Goal: Transaction & Acquisition: Purchase product/service

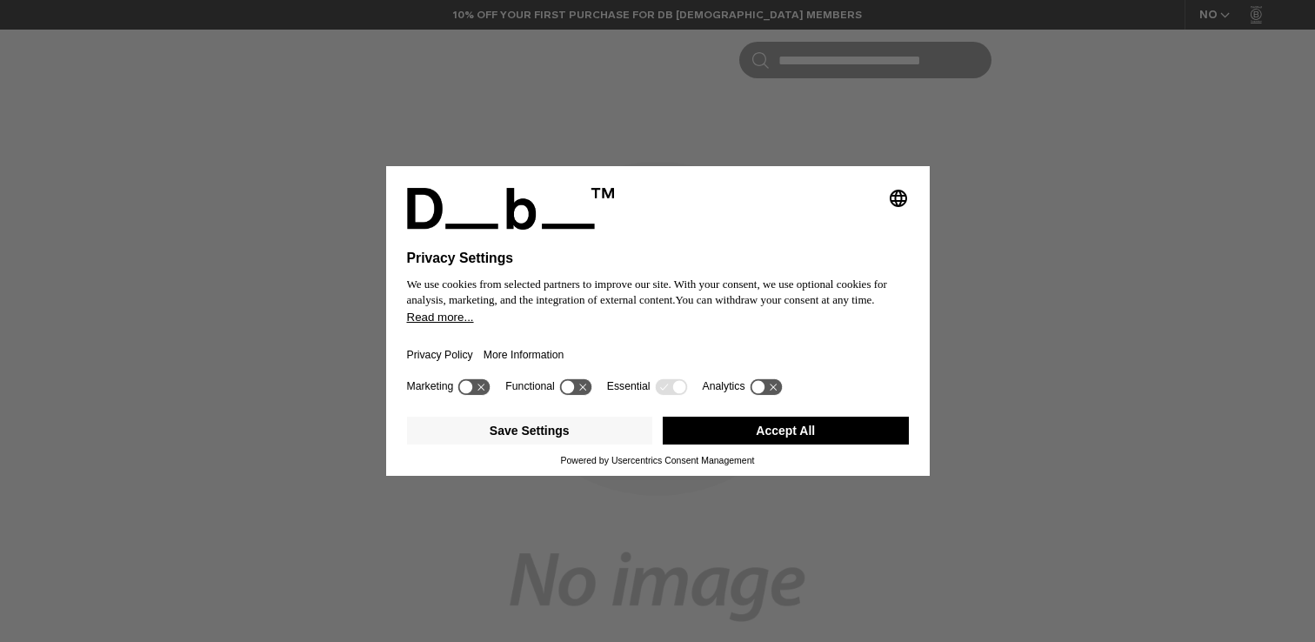
click at [752, 432] on button "Accept All" at bounding box center [786, 431] width 246 height 28
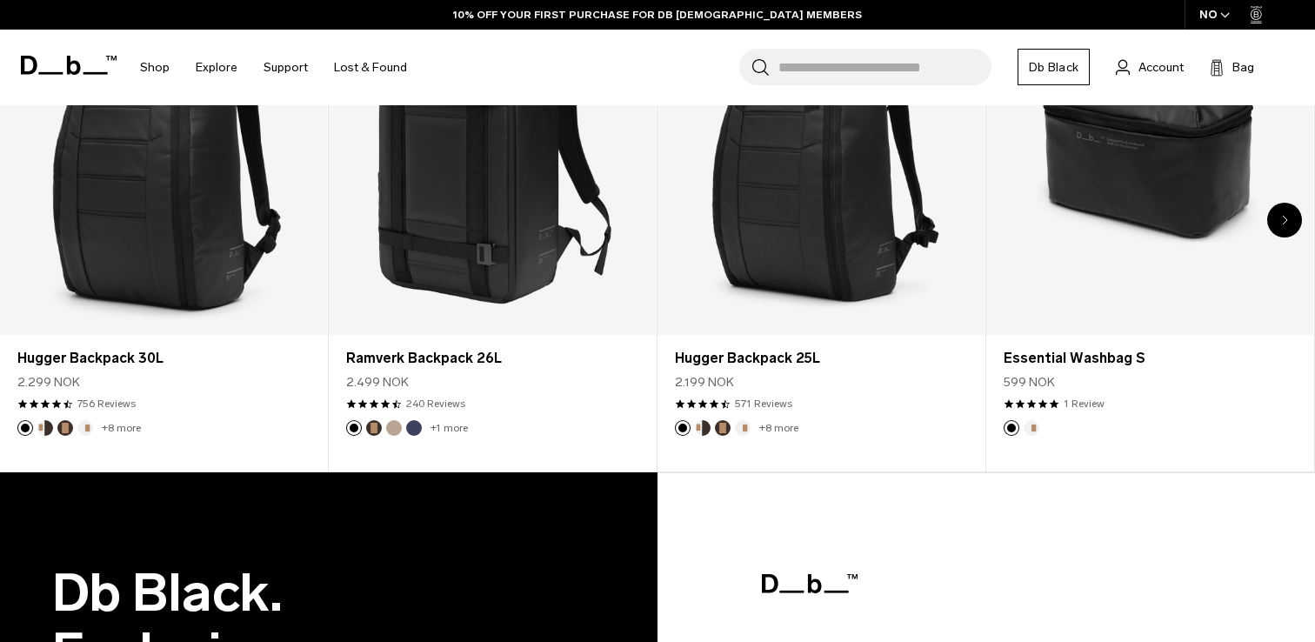
scroll to position [1325, 0]
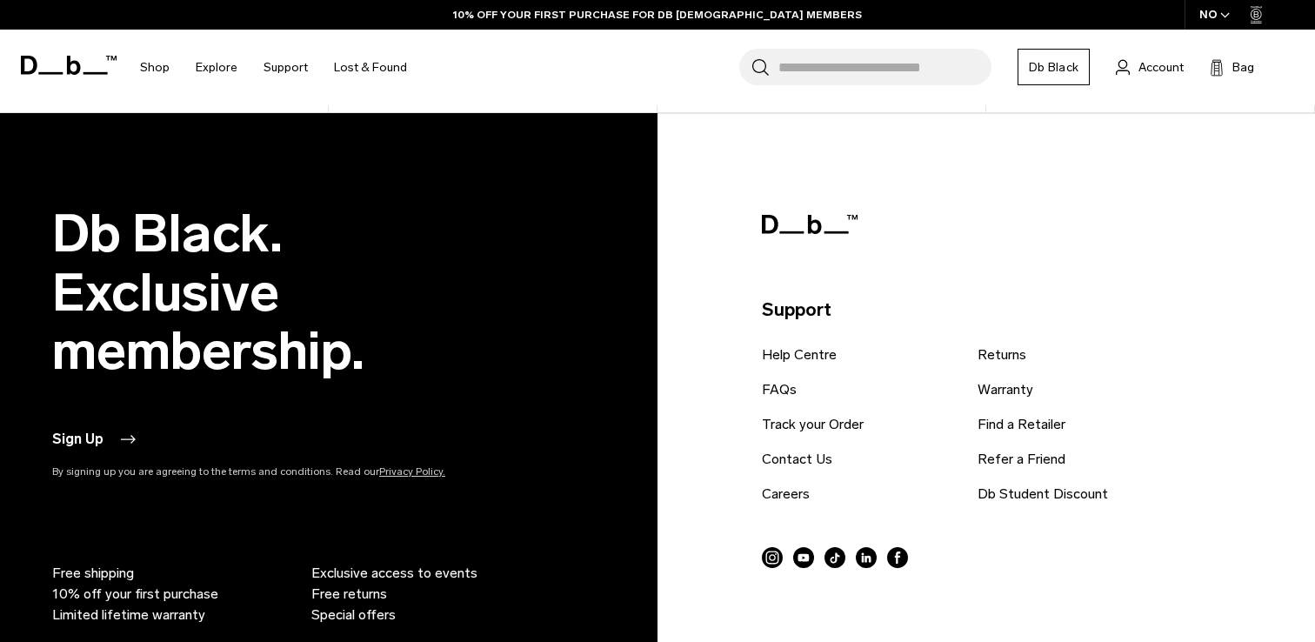
click at [911, 62] on input "Search for Bags, Luggage..." at bounding box center [884, 67] width 213 height 37
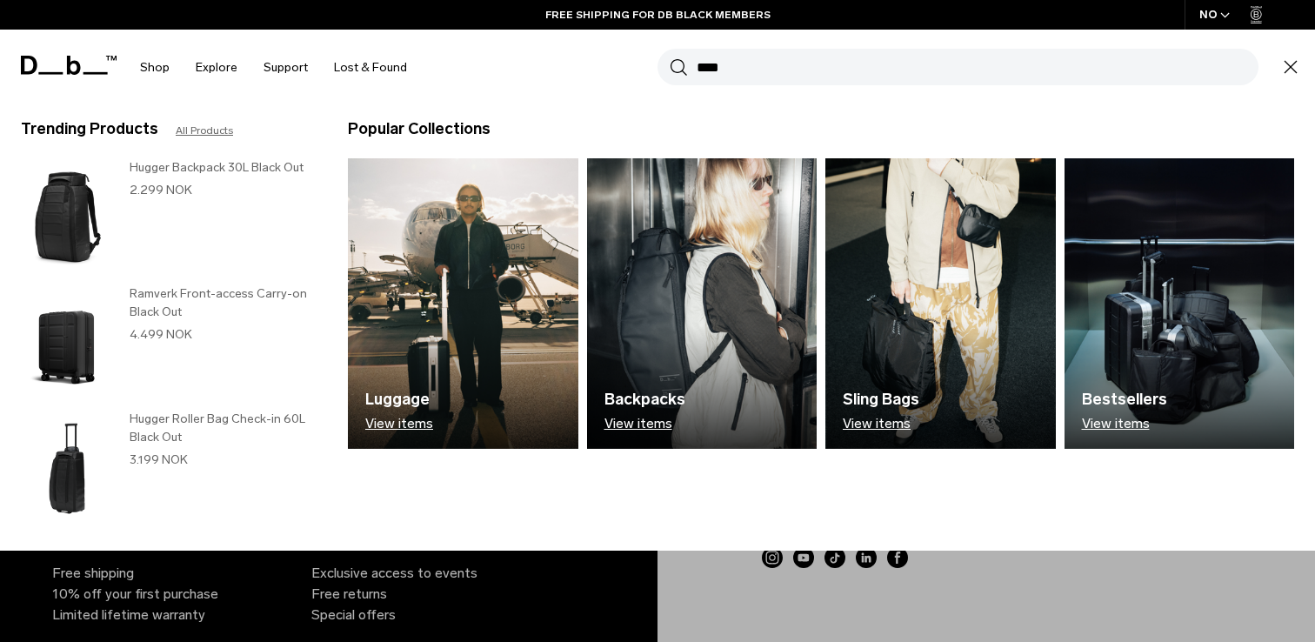
type input "****"
click at [670, 57] on button "Search" at bounding box center [679, 66] width 18 height 19
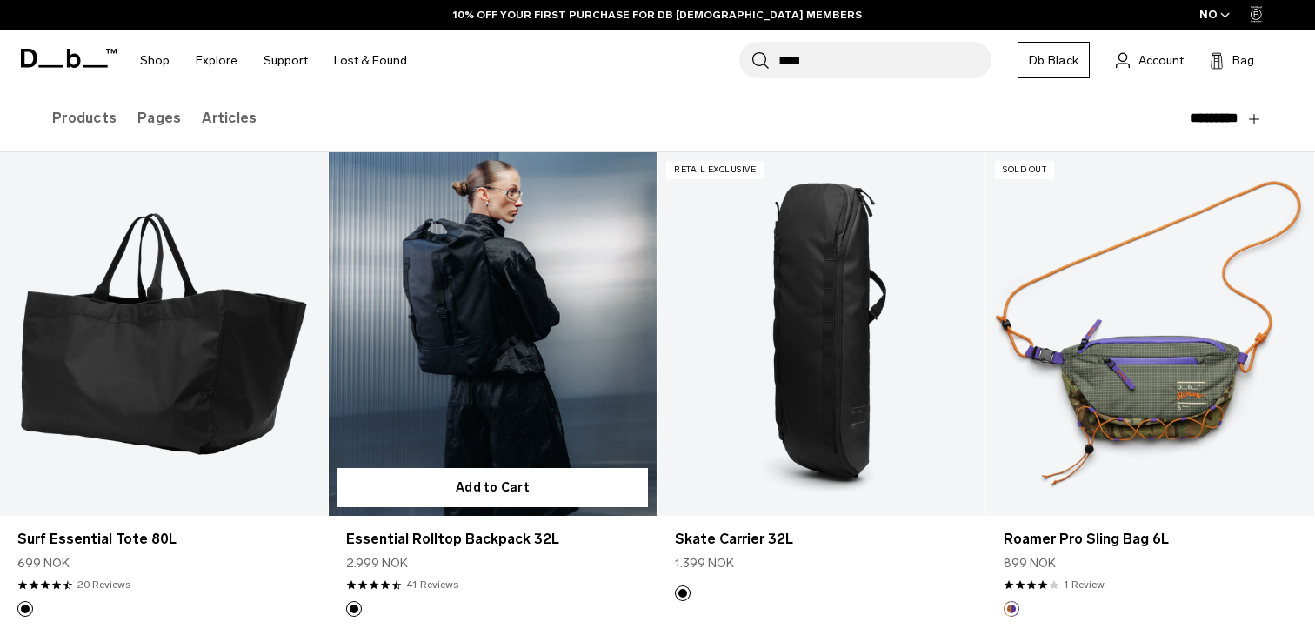
scroll to position [184, 0]
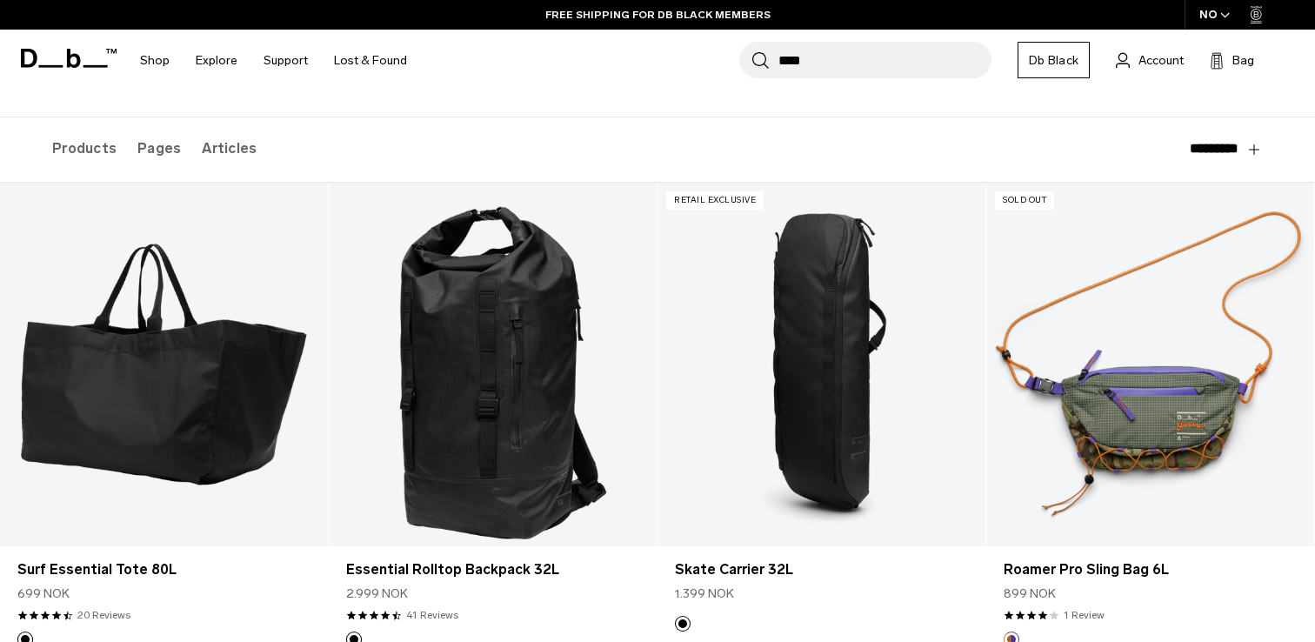
click at [828, 50] on input "****" at bounding box center [884, 60] width 213 height 37
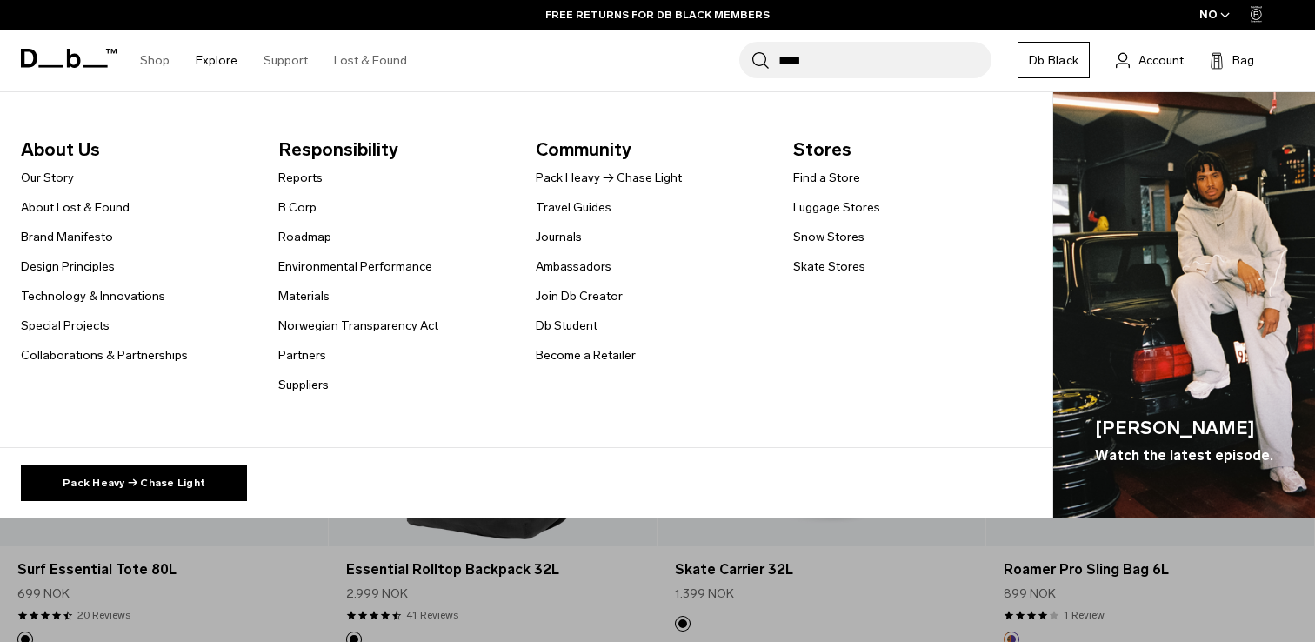
click at [224, 70] on link "Explore" at bounding box center [217, 61] width 42 height 62
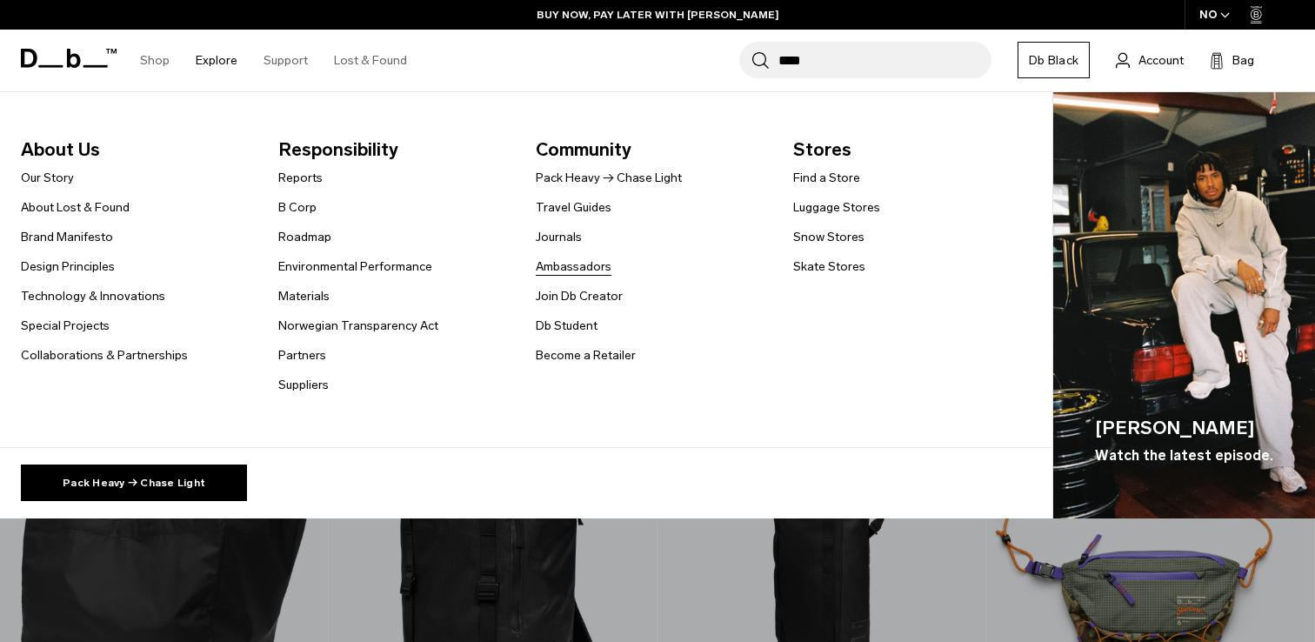
click at [574, 265] on link "Ambassadors" at bounding box center [574, 266] width 76 height 18
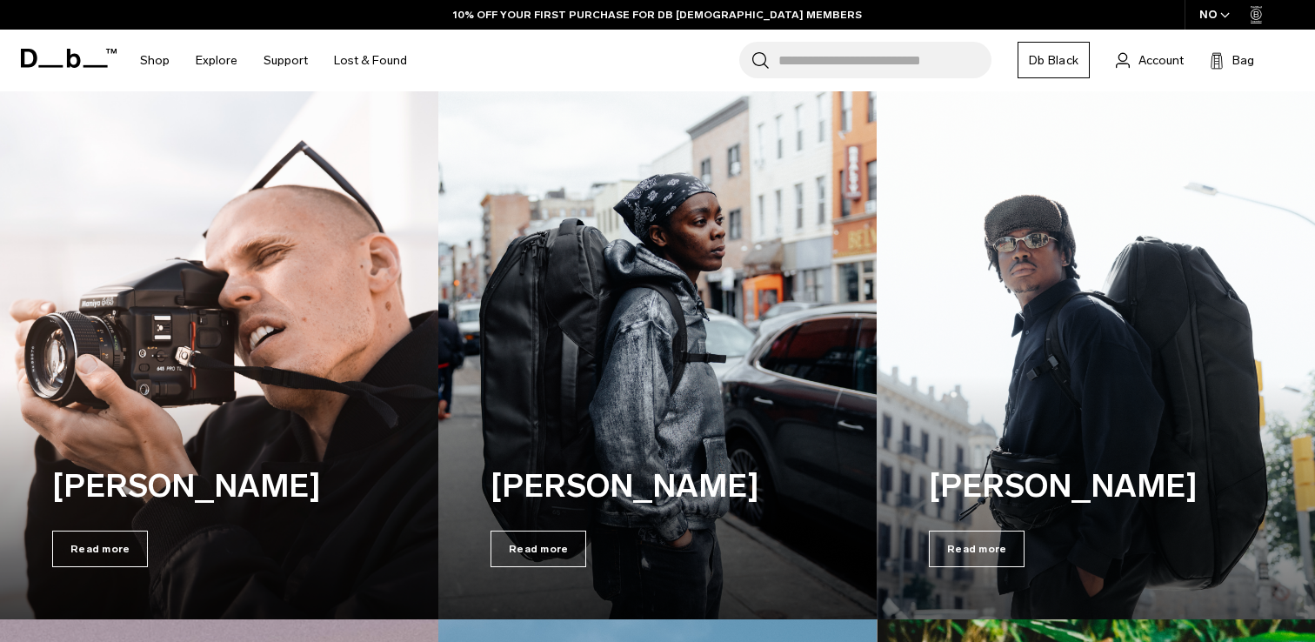
scroll to position [339, 0]
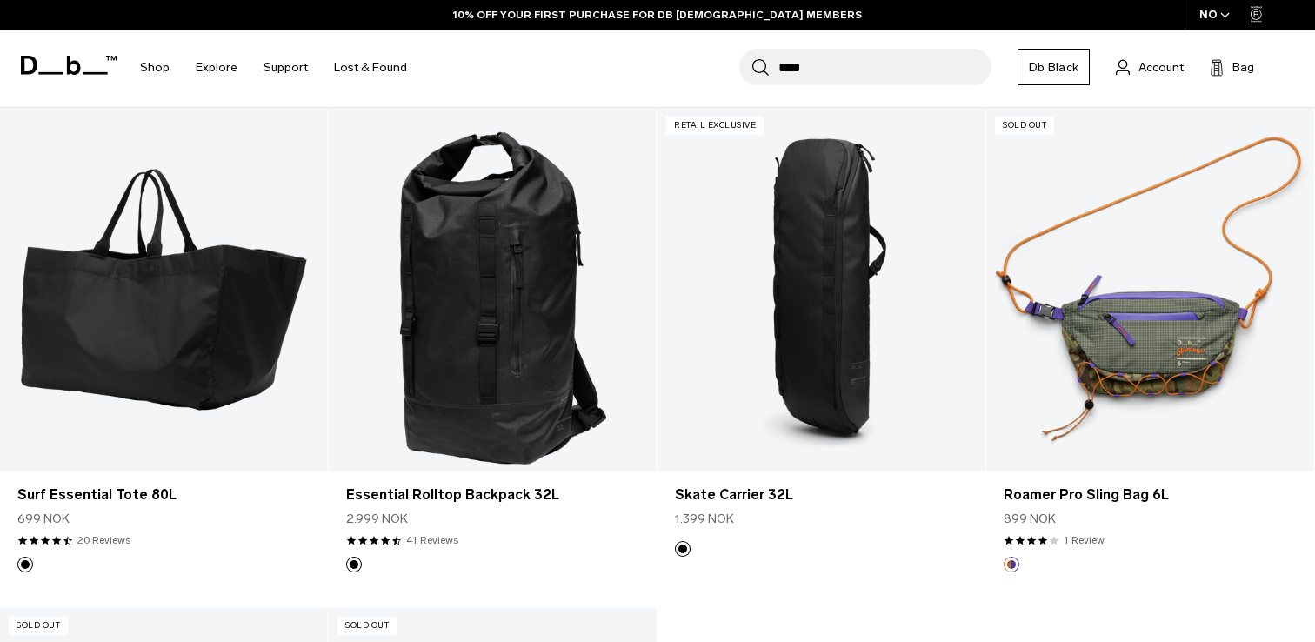
scroll to position [257, 0]
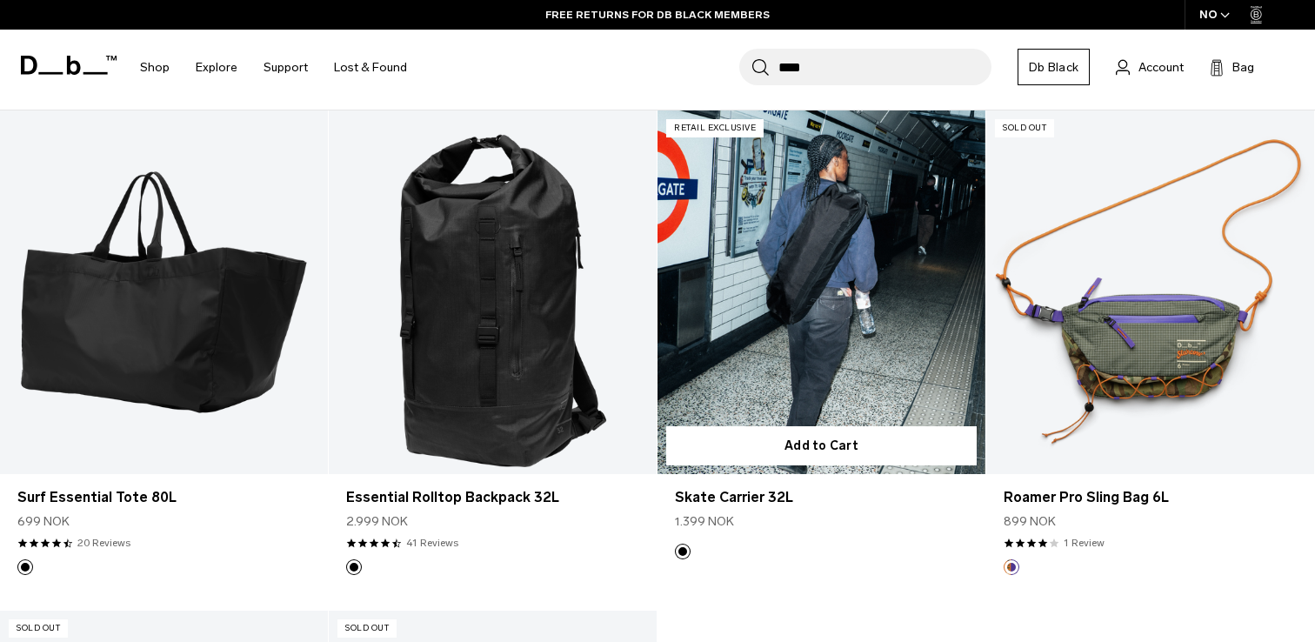
click at [846, 318] on link "Skate Carrier 32L" at bounding box center [821, 292] width 328 height 364
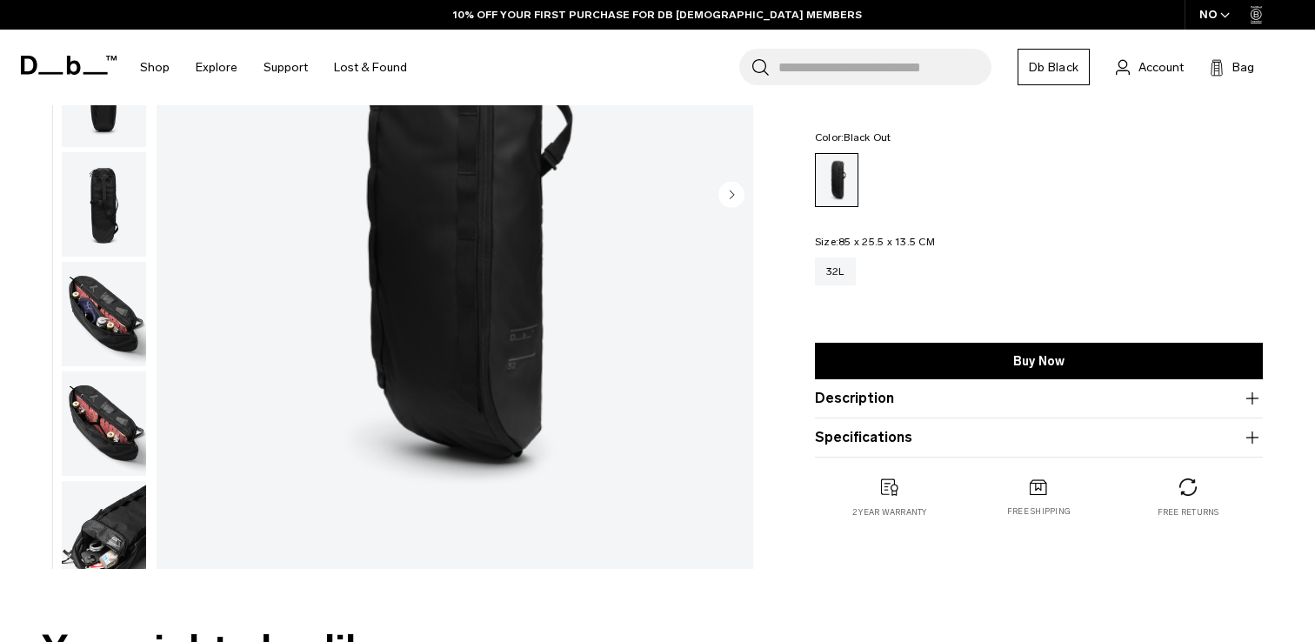
scroll to position [308, 0]
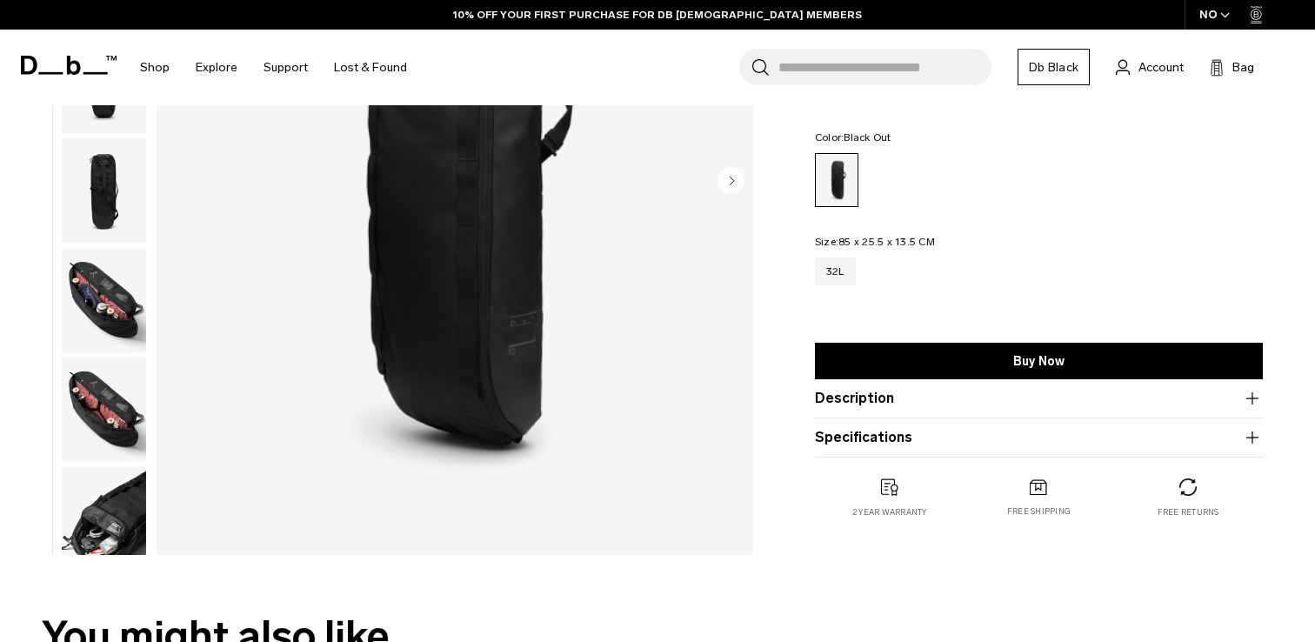
click at [98, 308] on img "button" at bounding box center [104, 300] width 84 height 104
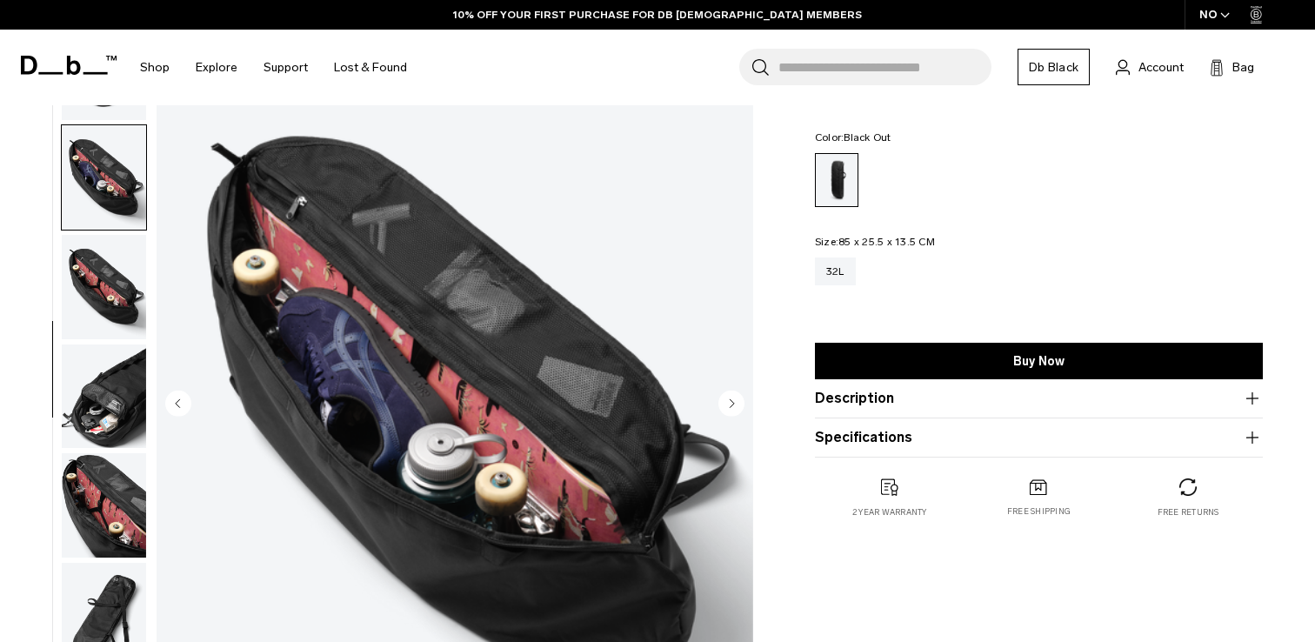
scroll to position [0, 0]
